Goal: Information Seeking & Learning: Learn about a topic

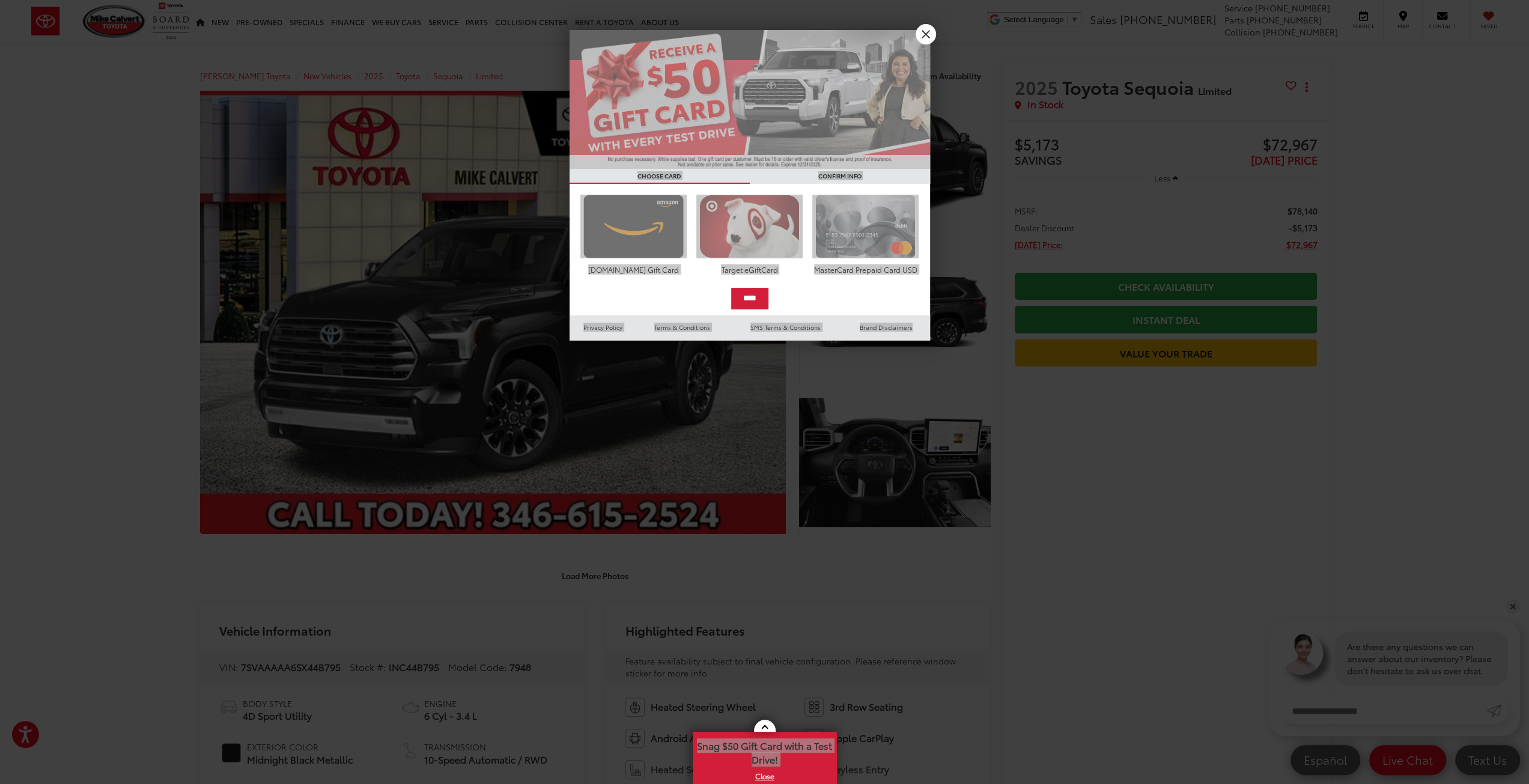
click at [753, 338] on div "**********" at bounding box center [764, 392] width 1529 height 784
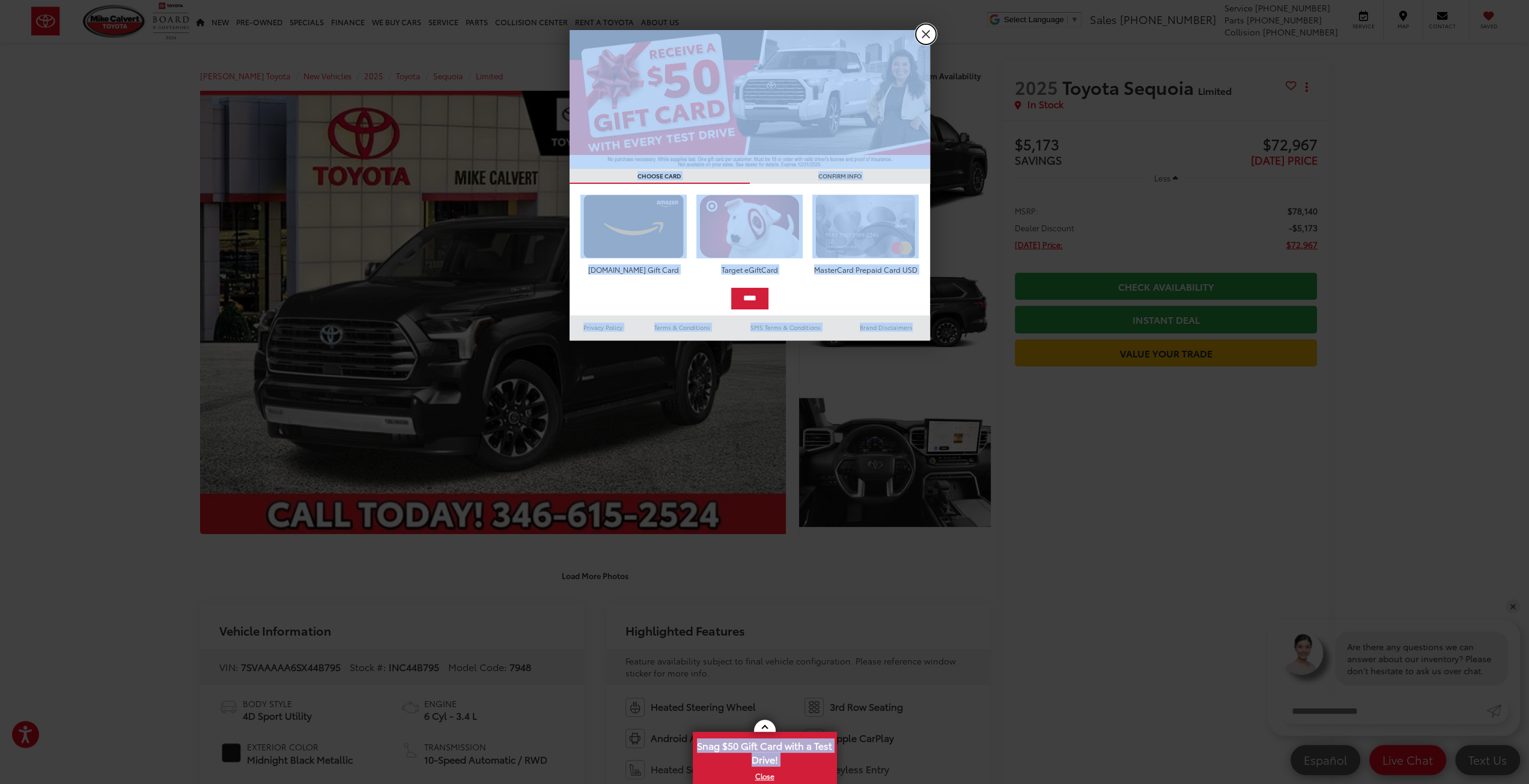
click at [921, 30] on link "X" at bounding box center [926, 34] width 20 height 20
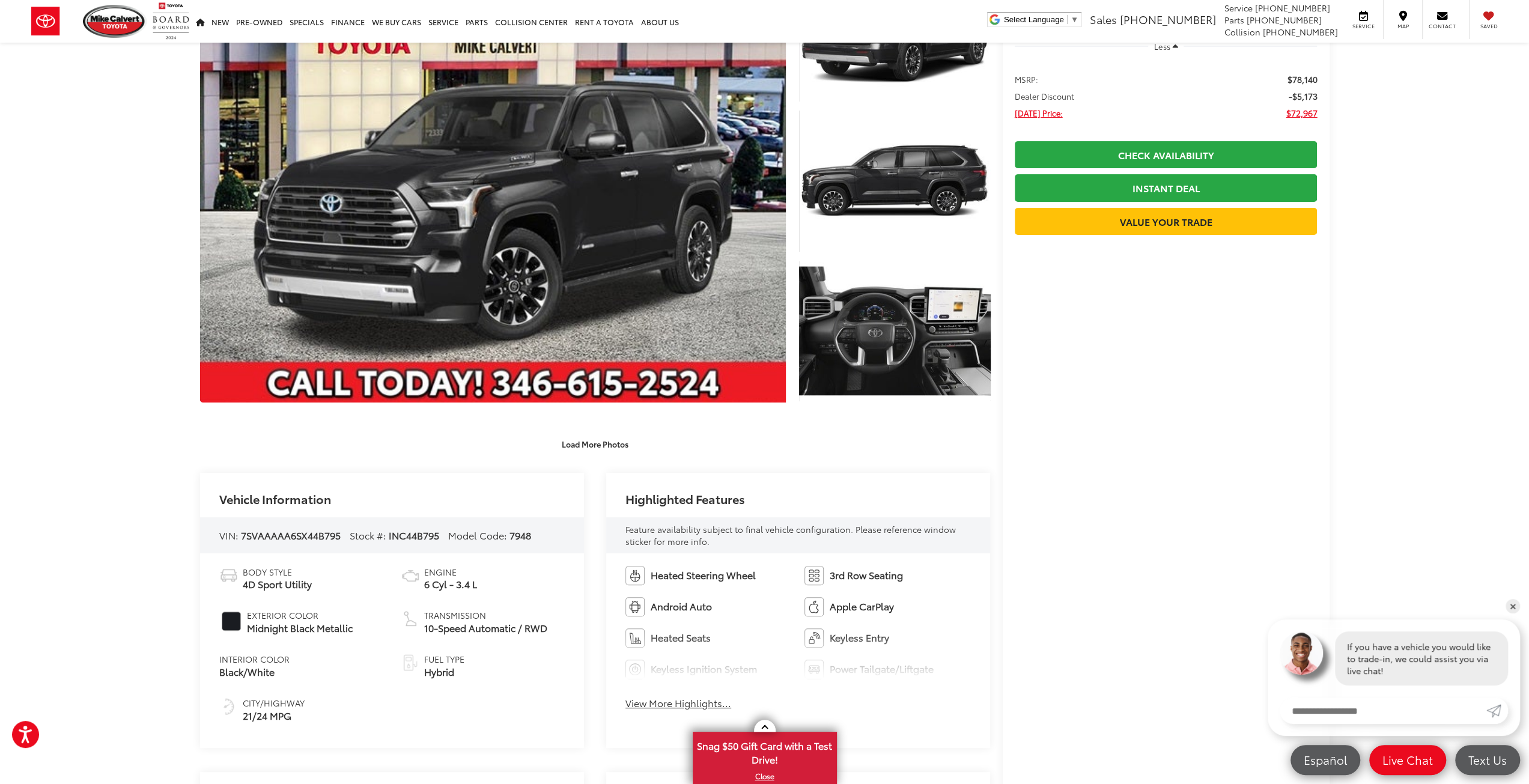
scroll to position [60, 0]
